Goal: Check status: Check status

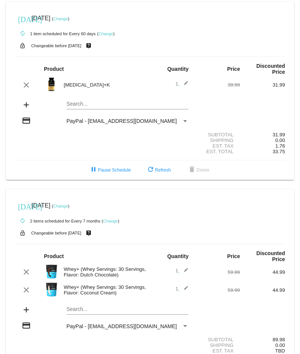
click at [70, 102] on mat-card "[DATE] [DATE] ( Change ) autorenew 1 item scheduled for Every 60 days ( Change …" at bounding box center [150, 91] width 288 height 178
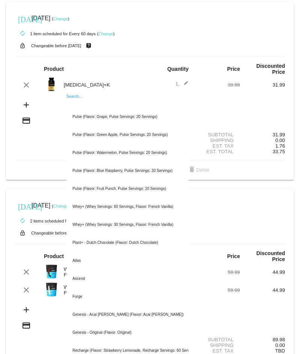
type input "f"
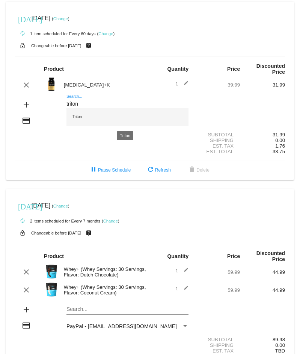
type input "triton"
click at [84, 116] on div "Triton" at bounding box center [127, 117] width 122 height 18
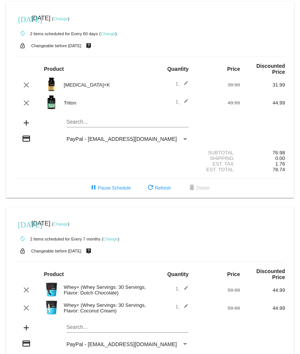
click at [52, 103] on img at bounding box center [51, 102] width 15 height 15
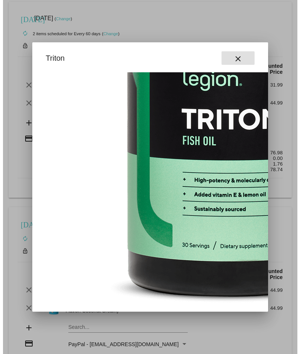
scroll to position [150, 0]
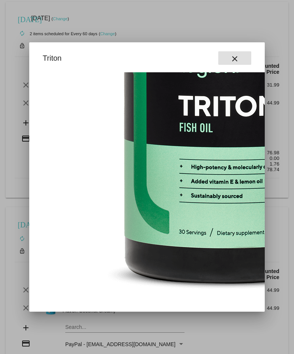
click at [237, 60] on mat-icon "close" at bounding box center [234, 58] width 9 height 9
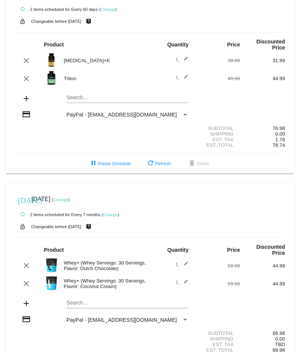
scroll to position [38, 0]
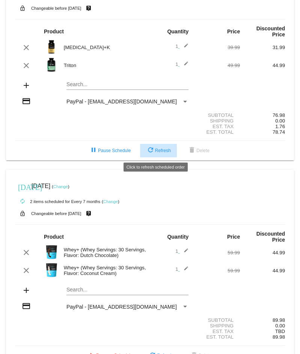
click at [154, 149] on span "refresh Refresh" at bounding box center [158, 150] width 25 height 5
